Goal: Information Seeking & Learning: Check status

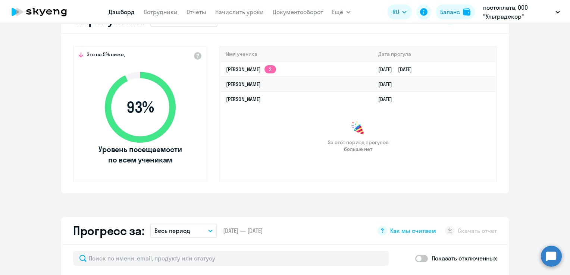
scroll to position [224, 0]
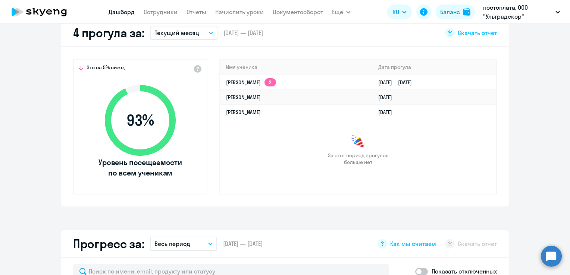
select select "30"
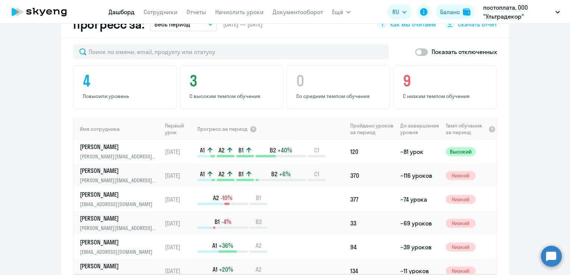
scroll to position [457, 0]
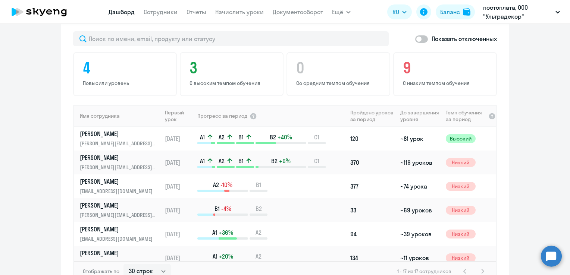
click at [420, 43] on span at bounding box center [421, 38] width 13 height 7
click at [415, 39] on input "checkbox" at bounding box center [415, 39] width 0 height 0
checkbox input "true"
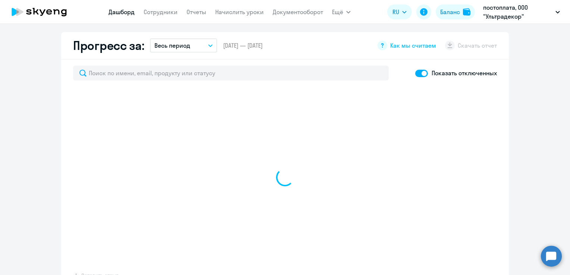
scroll to position [409, 0]
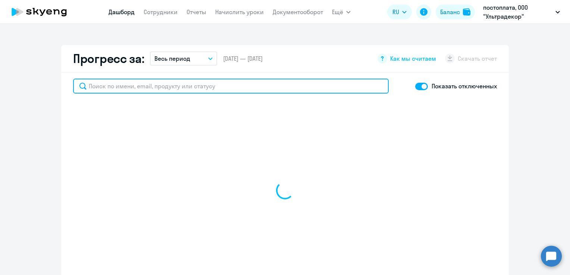
click at [241, 88] on input "text" at bounding box center [231, 86] width 316 height 15
type input "[PERSON_NAME]"
select select "30"
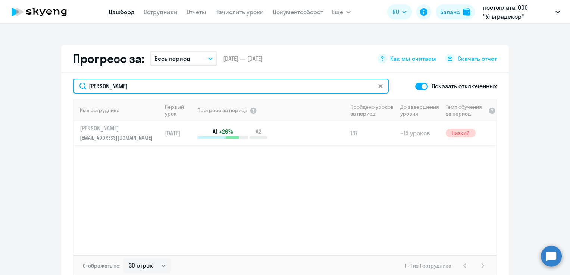
type input "[PERSON_NAME]"
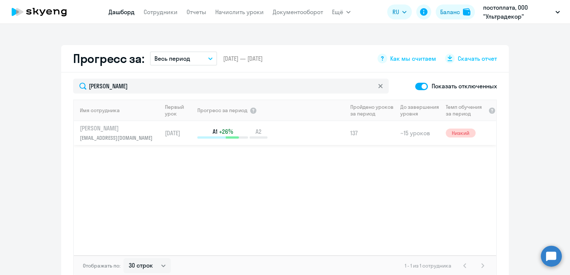
click at [387, 135] on td "137" at bounding box center [372, 133] width 50 height 24
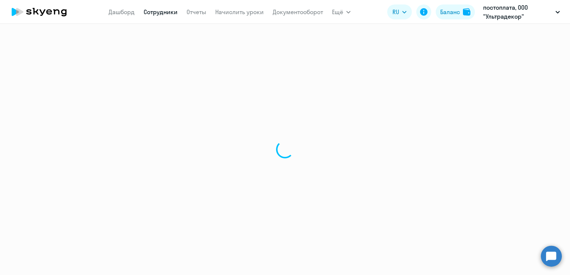
select select "english"
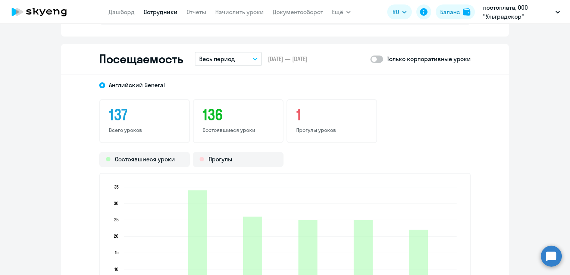
scroll to position [895, 0]
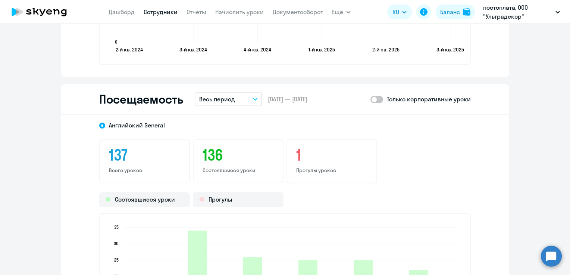
click at [217, 97] on p "Весь период" at bounding box center [217, 99] width 36 height 9
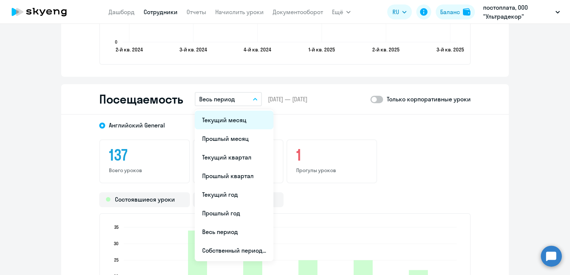
click at [223, 115] on li "Текущий месяц" at bounding box center [234, 120] width 79 height 19
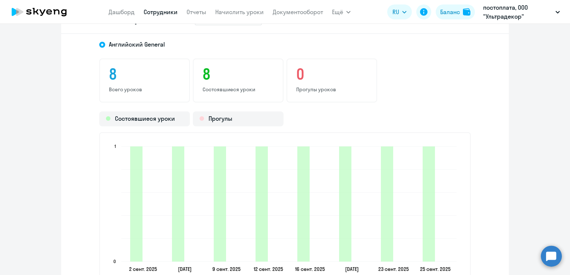
scroll to position [1045, 0]
